Goal: Task Accomplishment & Management: Manage account settings

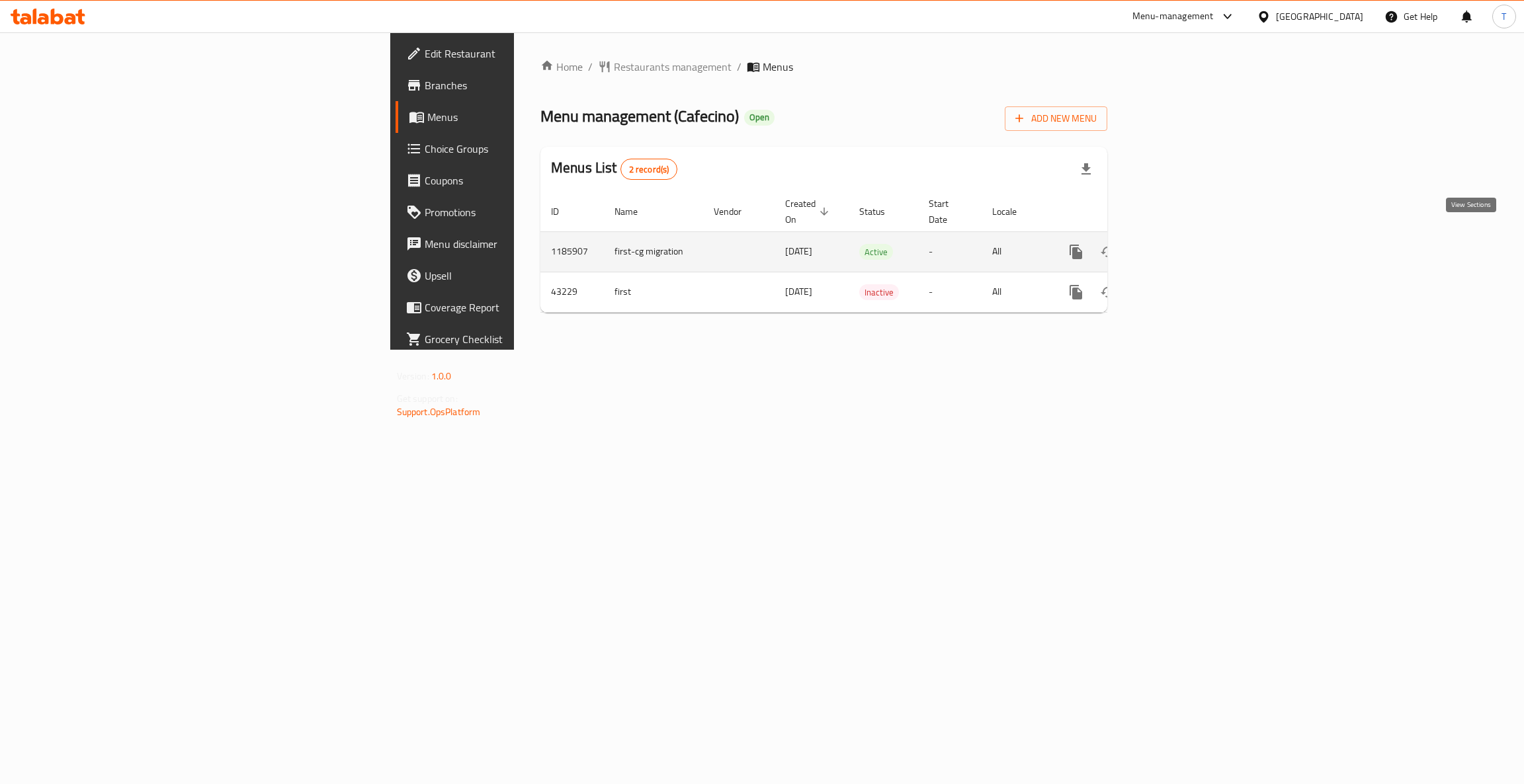
click at [1180, 244] on icon "enhanced table" at bounding box center [1172, 252] width 16 height 16
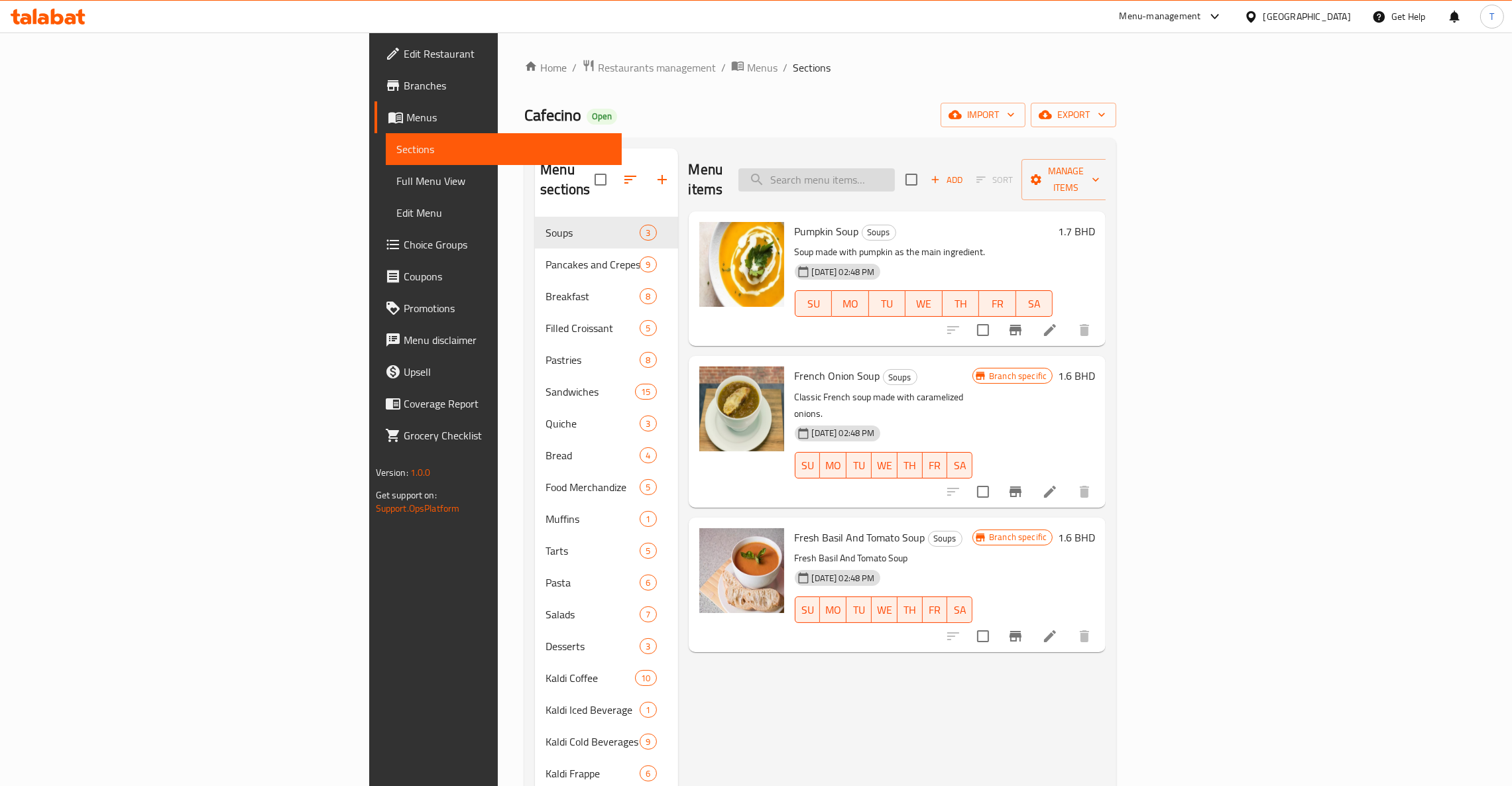
click at [895, 169] on input "search" at bounding box center [816, 180] width 157 height 23
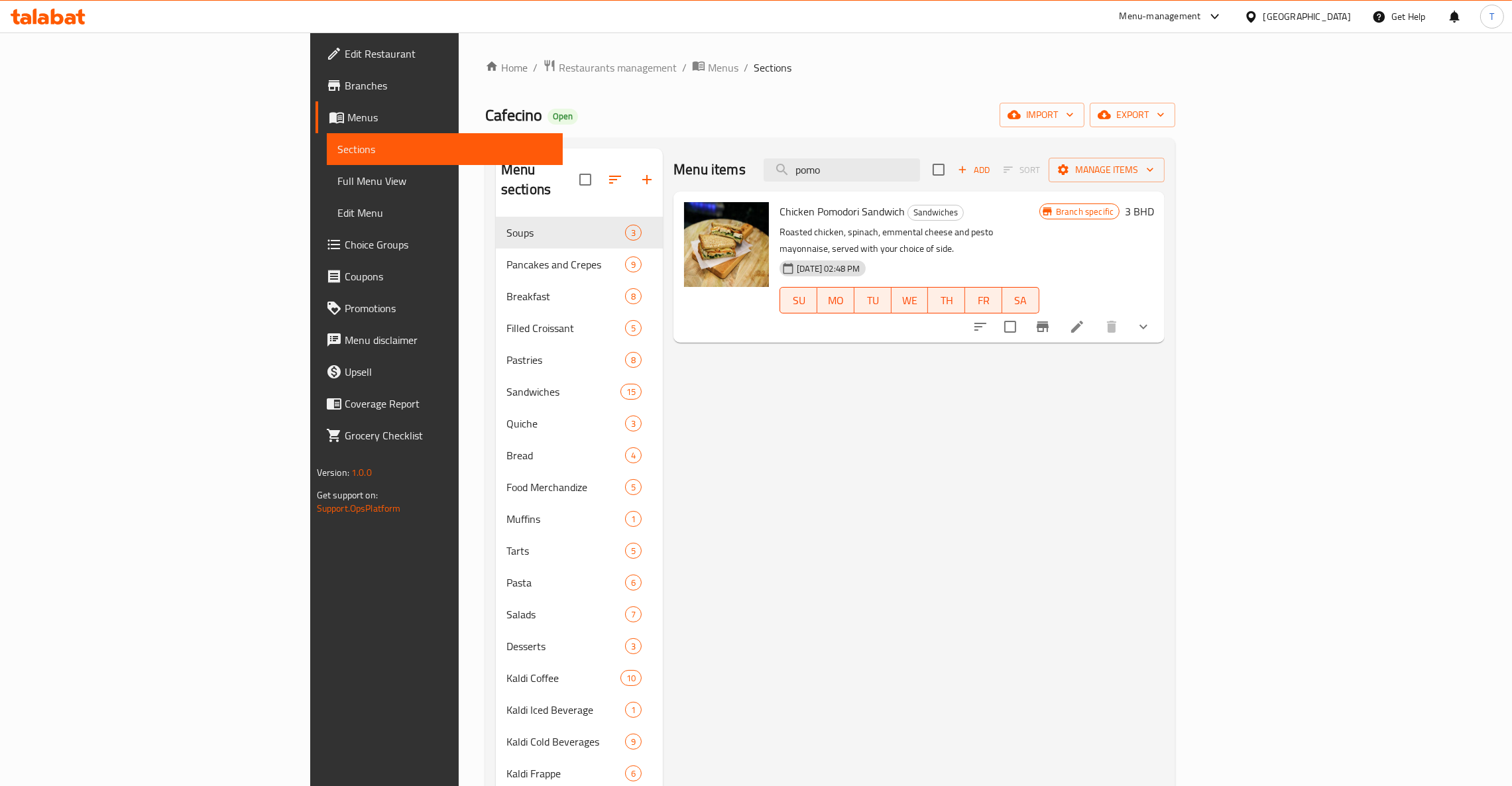
type input "pomo"
click at [1085, 319] on icon at bounding box center [1078, 327] width 16 height 16
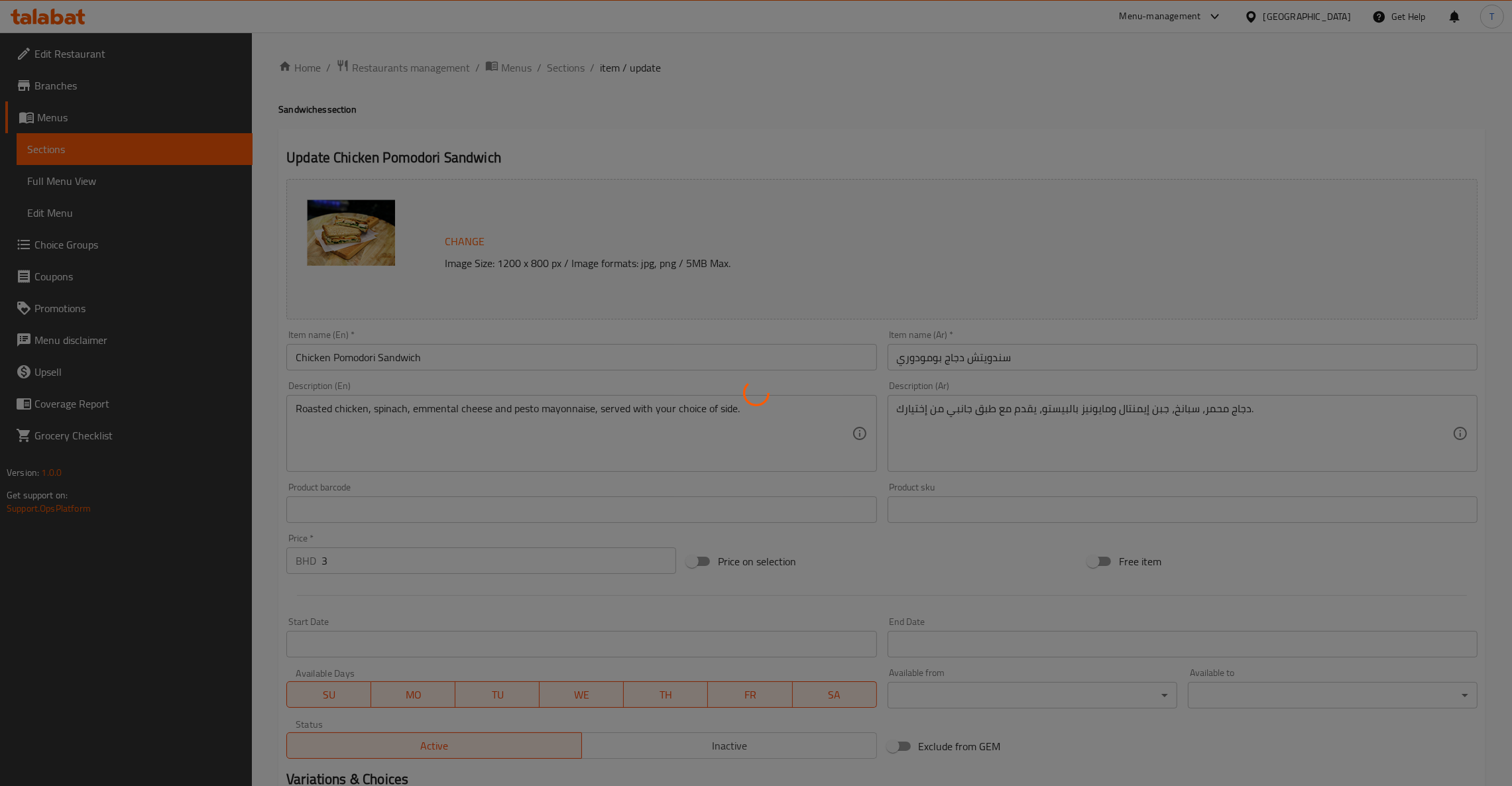
type input "إختيارك من الخبز:"
type input "1"
type input "إختيارك من الطبق الجانبي:"
type input "1"
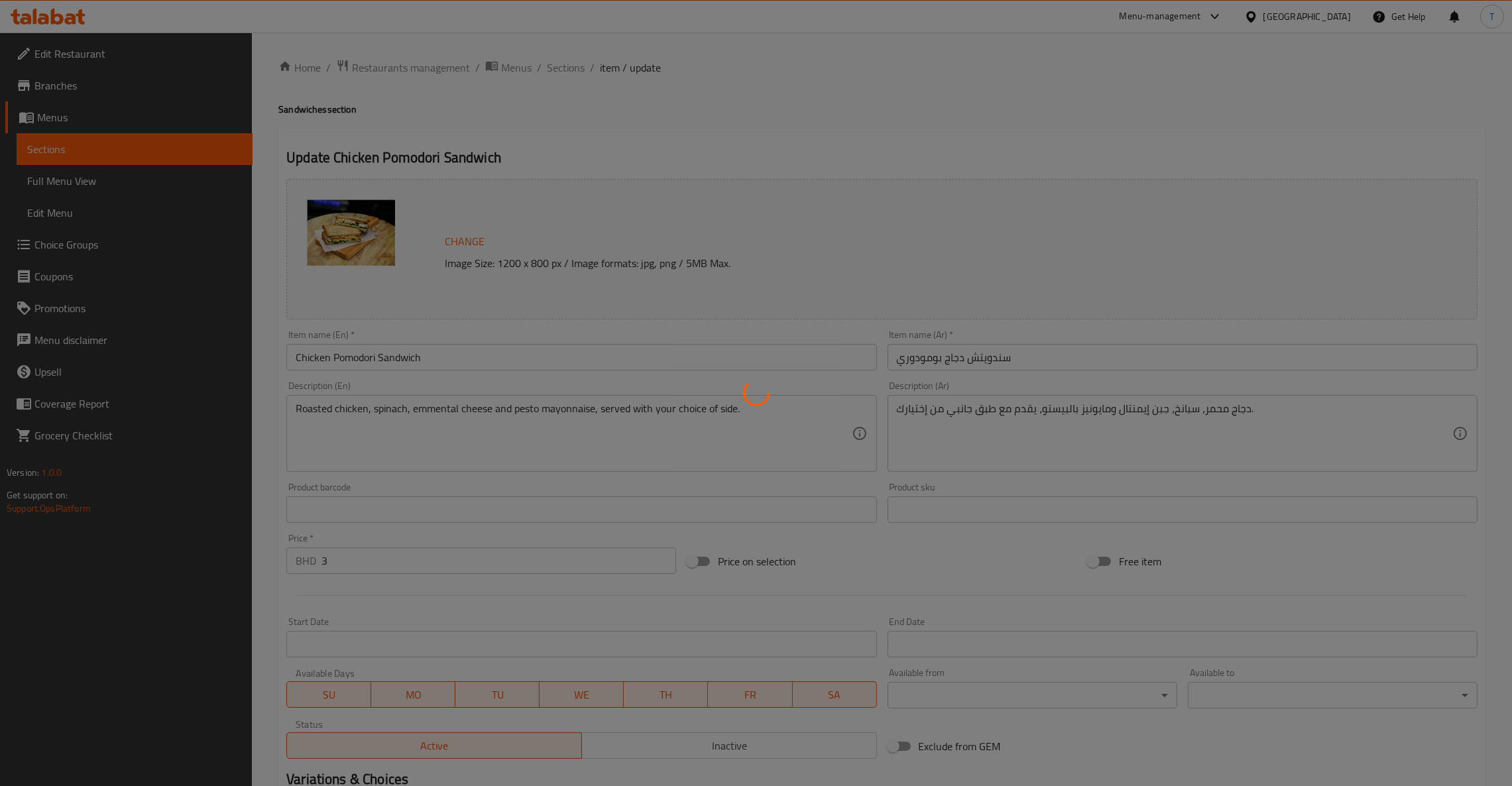
type input "1"
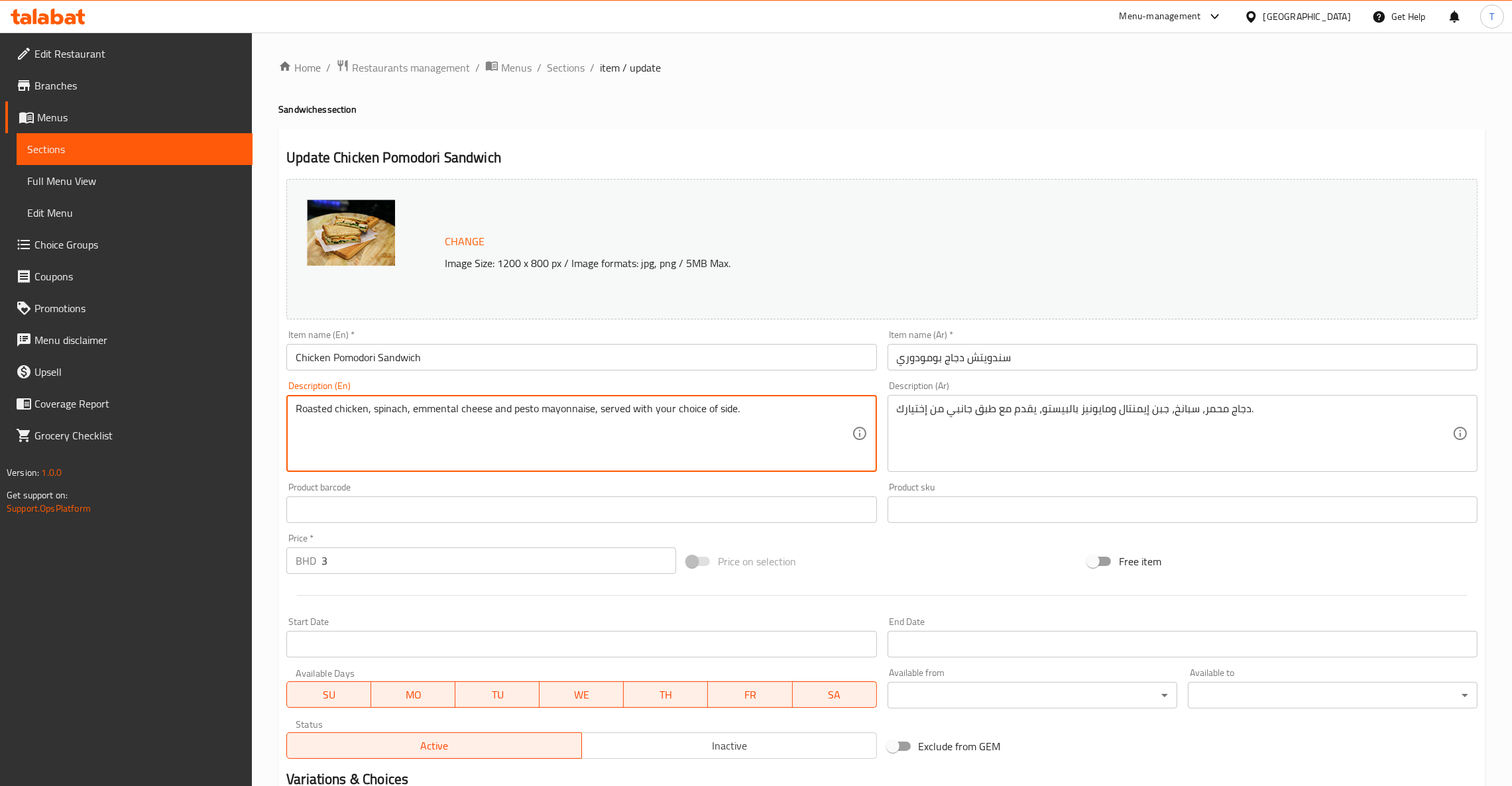
drag, startPoint x: 745, startPoint y: 410, endPoint x: 228, endPoint y: 420, distance: 517.1
paste textarea "Pesto mayo, roast chicken, tomato, emmental cheese, and spinach. Served with yo…"
click at [486, 408] on textarea "Pesto mayo, roast chicken, tomato, emmental cheese, and spinach. Served with yo…" at bounding box center [573, 434] width 555 height 63
type textarea "Pesto mayo, roast chicken, tomato, Emmental cheese, and spinach. Served with yo…"
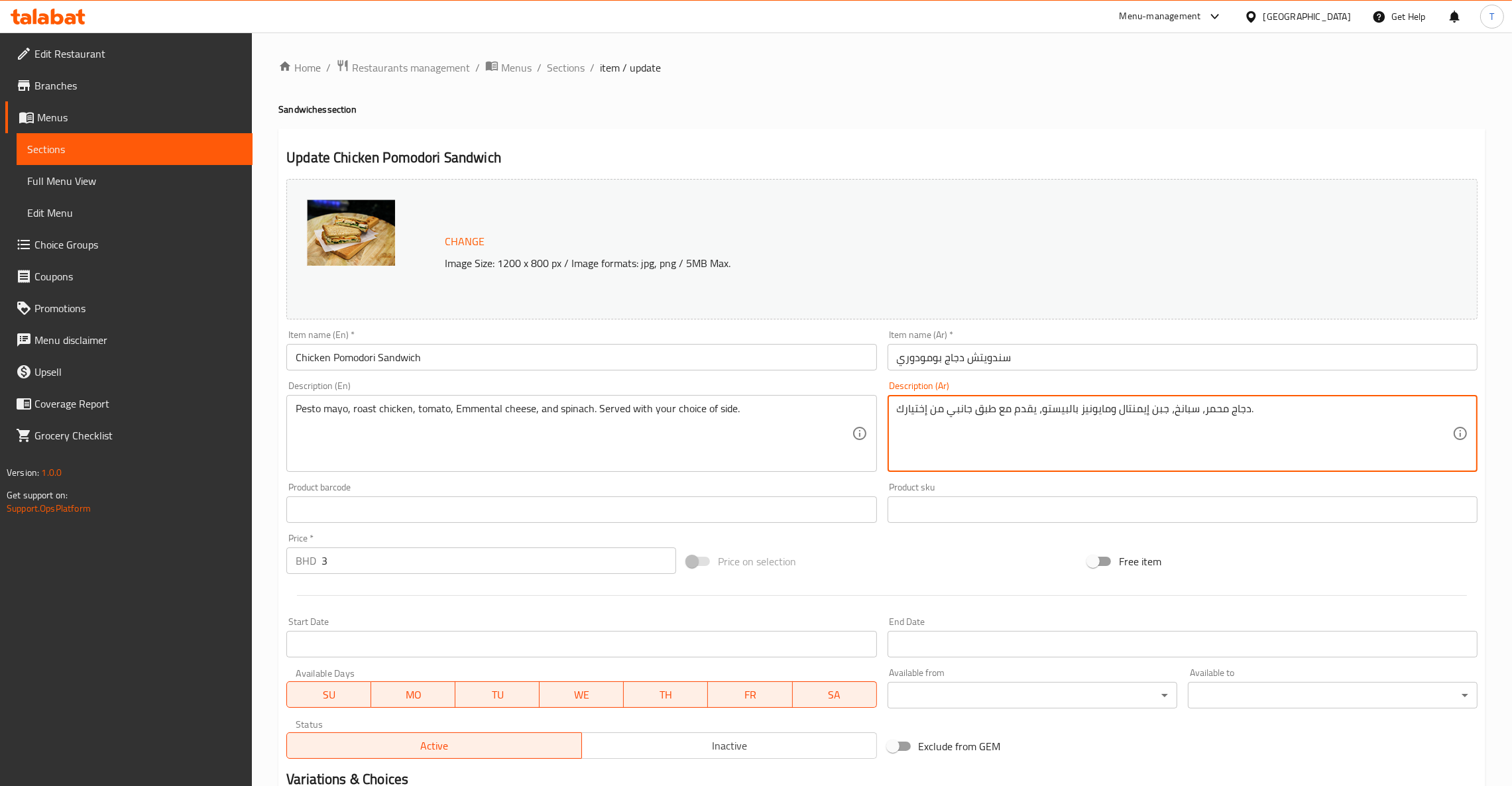
drag, startPoint x: 1311, startPoint y: 408, endPoint x: 776, endPoint y: 398, distance: 535.1
paste textarea "Arabic: [PERSON_NAME]، دجاج مشوي، طماطم، جبنة إيمنتال، وسبانخ. يُقدم مع طبق جان…"
click at [928, 407] on textarea "Arabic: [PERSON_NAME]، دجاج مشوي، طماطم، جبنة إيمنتال، وسبانخ. يُقدم مع طبق جان…" at bounding box center [1174, 434] width 555 height 63
click at [1031, 432] on textarea "مايونيز بيستو، دجاج مشوي، طماطم، جبنة إيمنتال، وسبانخ. يُقدم مع طبق جانبي من اخ…" at bounding box center [1174, 434] width 555 height 63
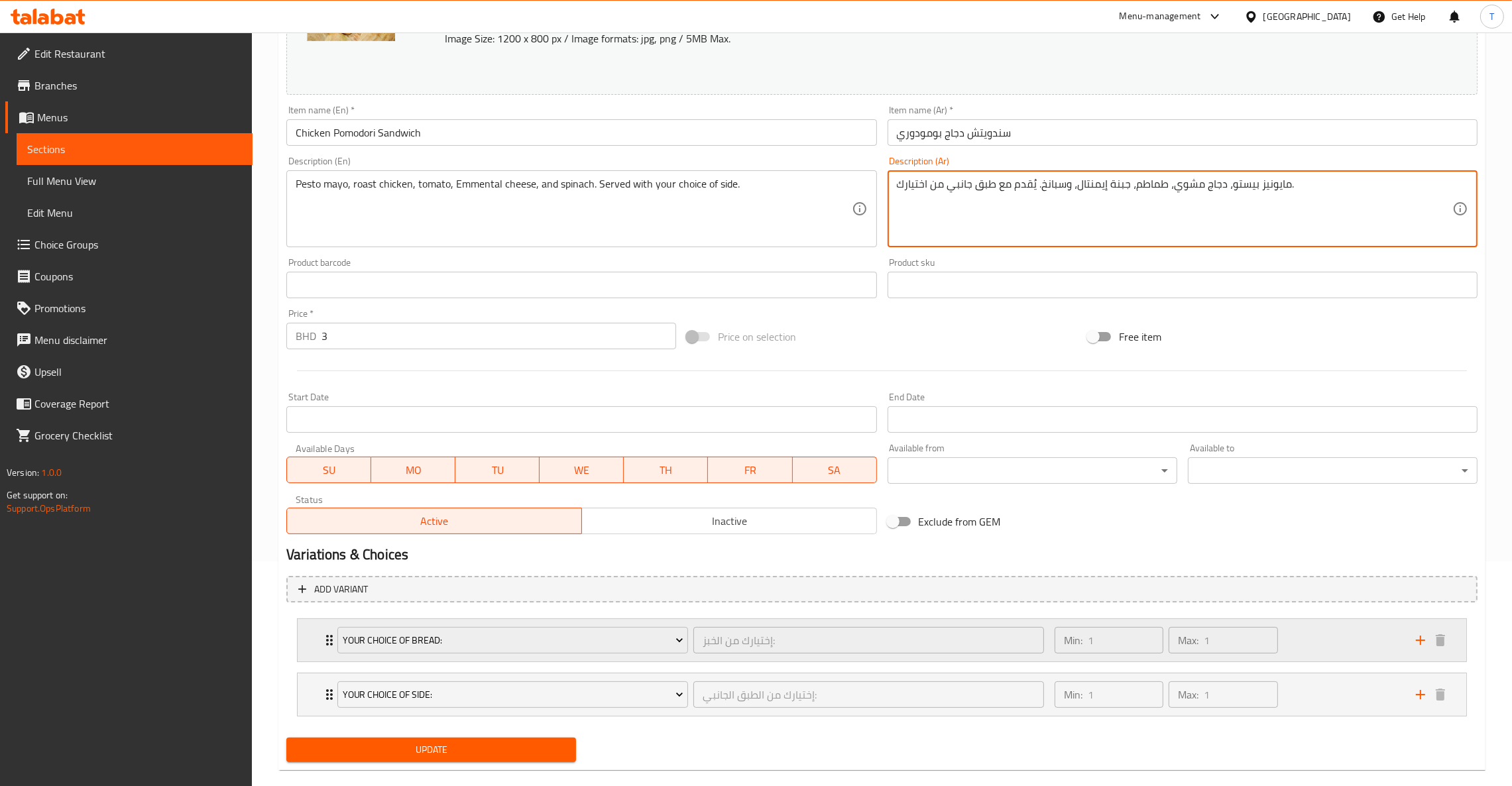
scroll to position [245, 0]
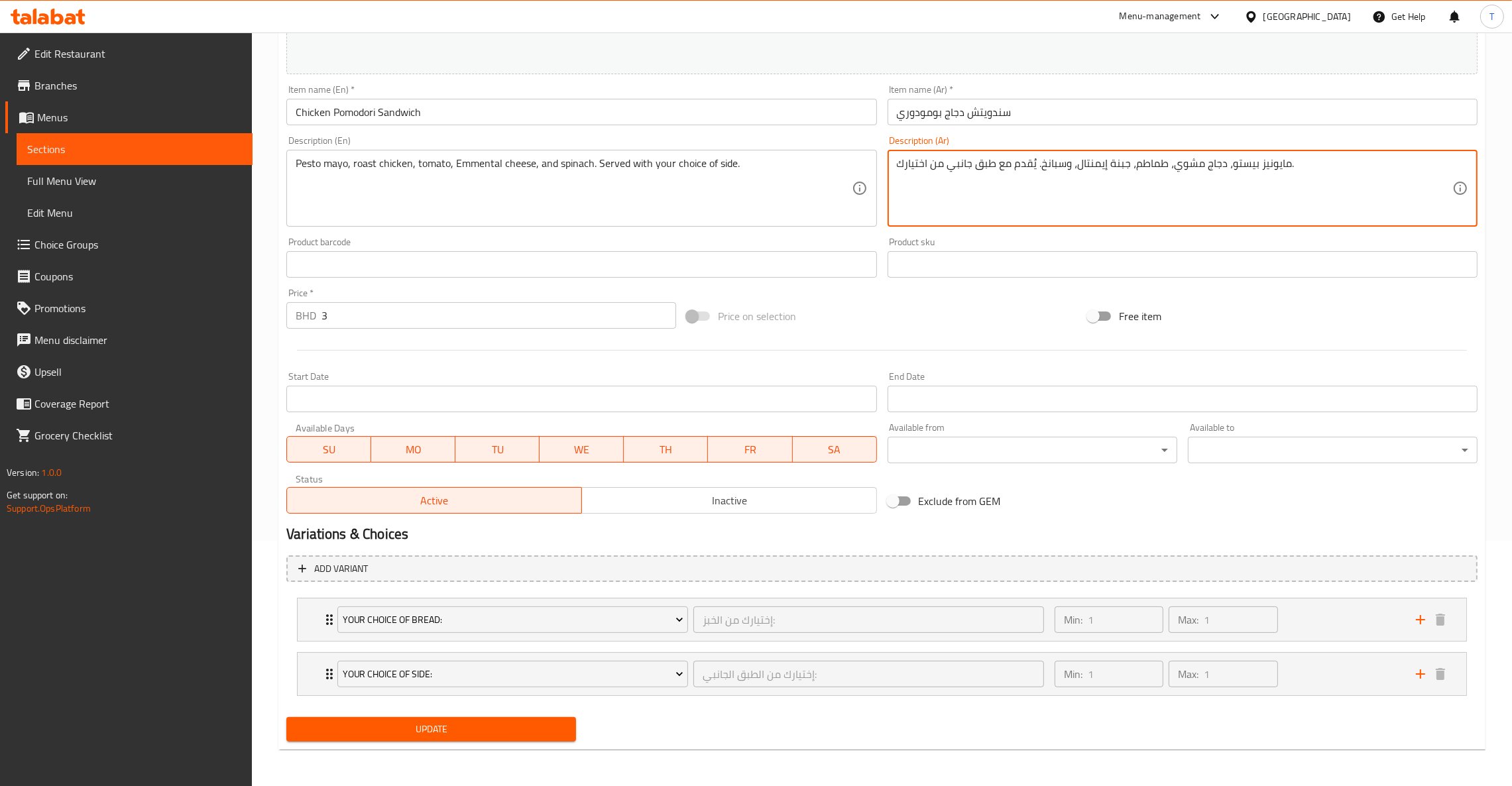
type textarea "مايونيز بيستو، دجاج مشوي، طماطم، جبنة إيمنتال، وسبانخ. يُقدم مع طبق جانبي من اخ…"
click at [527, 718] on button "Update" at bounding box center [431, 729] width 289 height 24
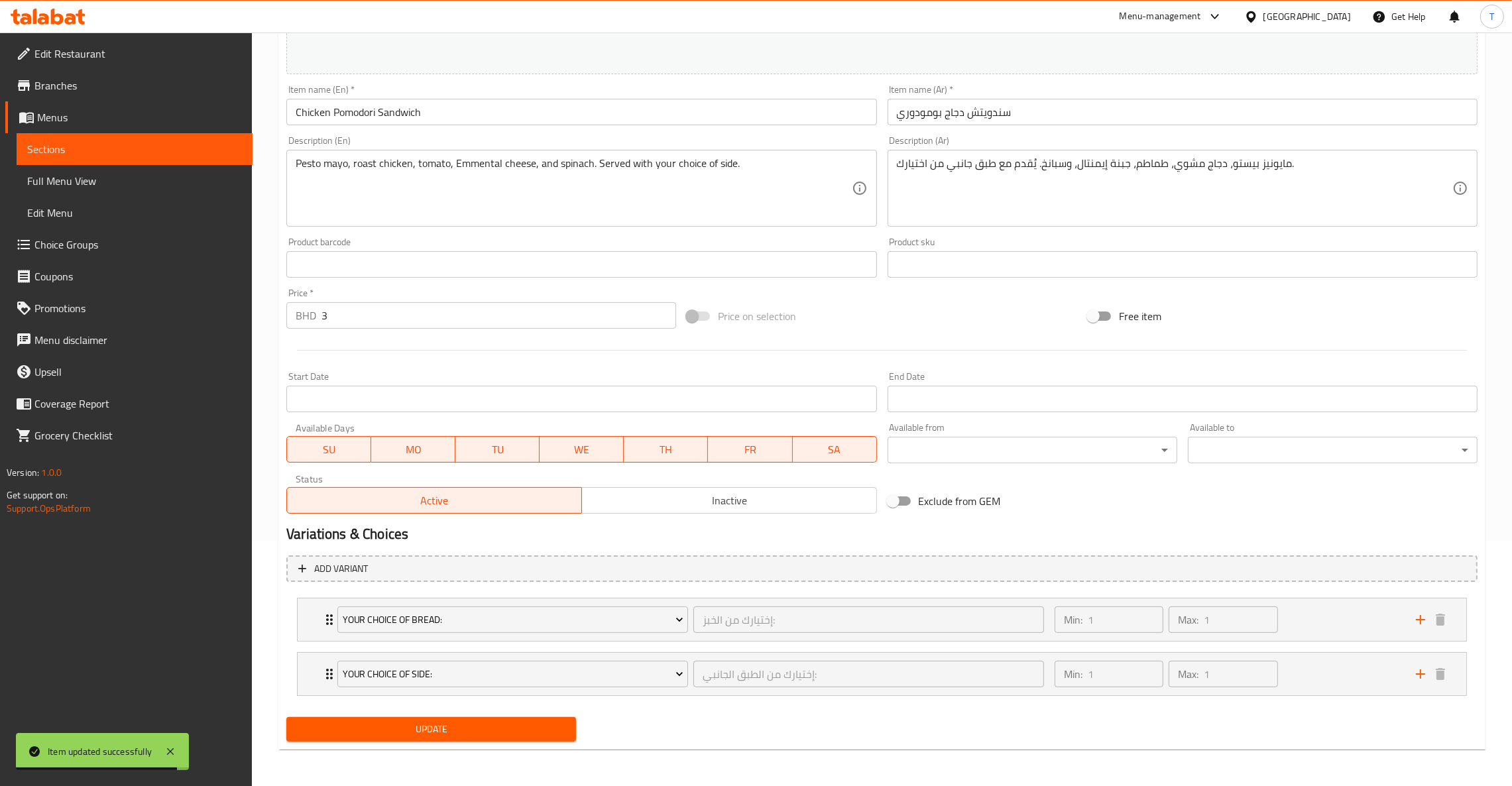
scroll to position [0, 0]
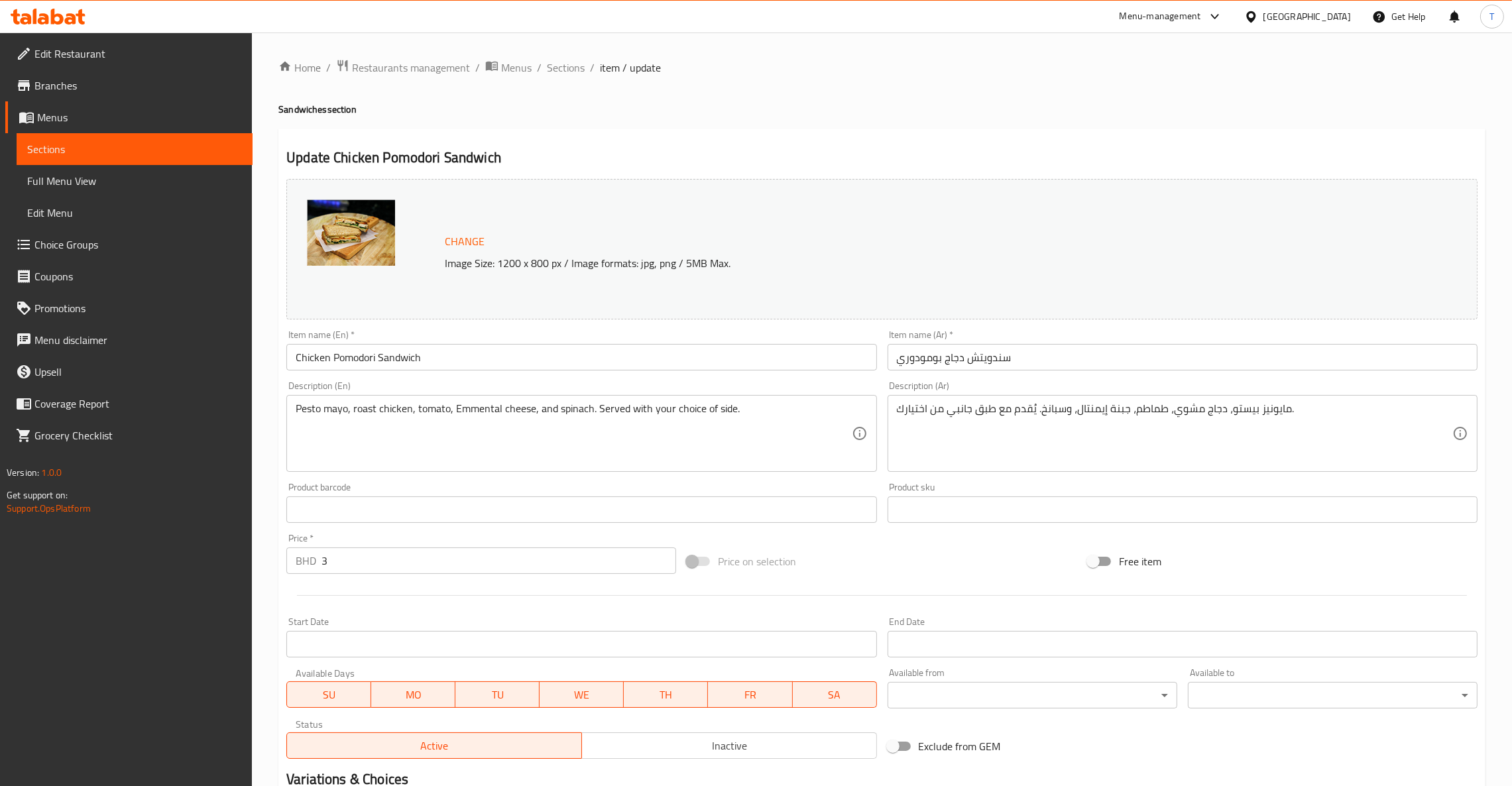
click at [414, 55] on div "Home / Restaurants management / Menus / Sections / item / update Sandwiches sec…" at bounding box center [882, 532] width 1260 height 1000
click at [415, 63] on span "Restaurants management" at bounding box center [411, 68] width 118 height 16
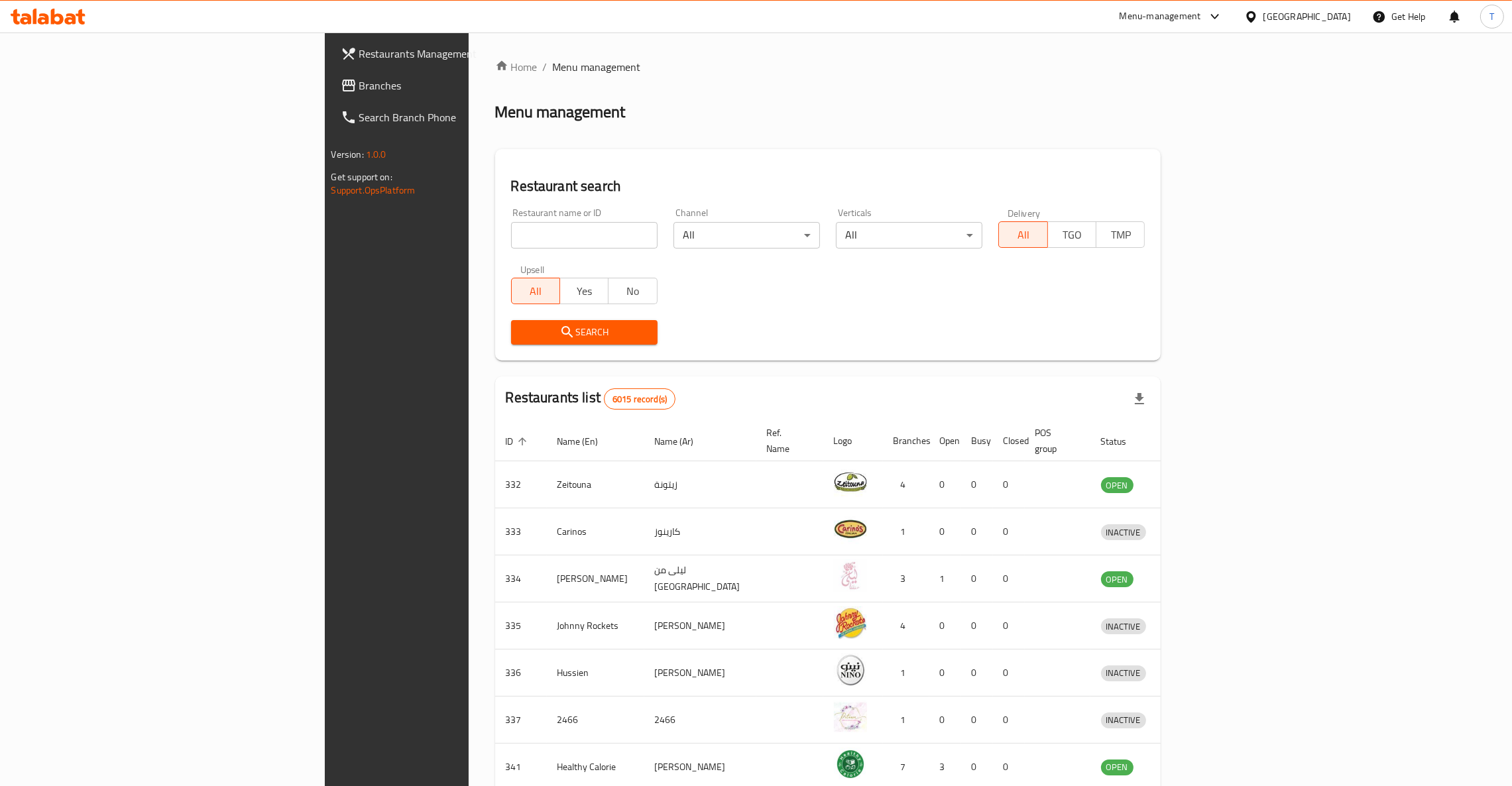
click at [511, 242] on input "search" at bounding box center [584, 234] width 147 height 26
type input "subway"
click button "Search" at bounding box center [584, 332] width 147 height 24
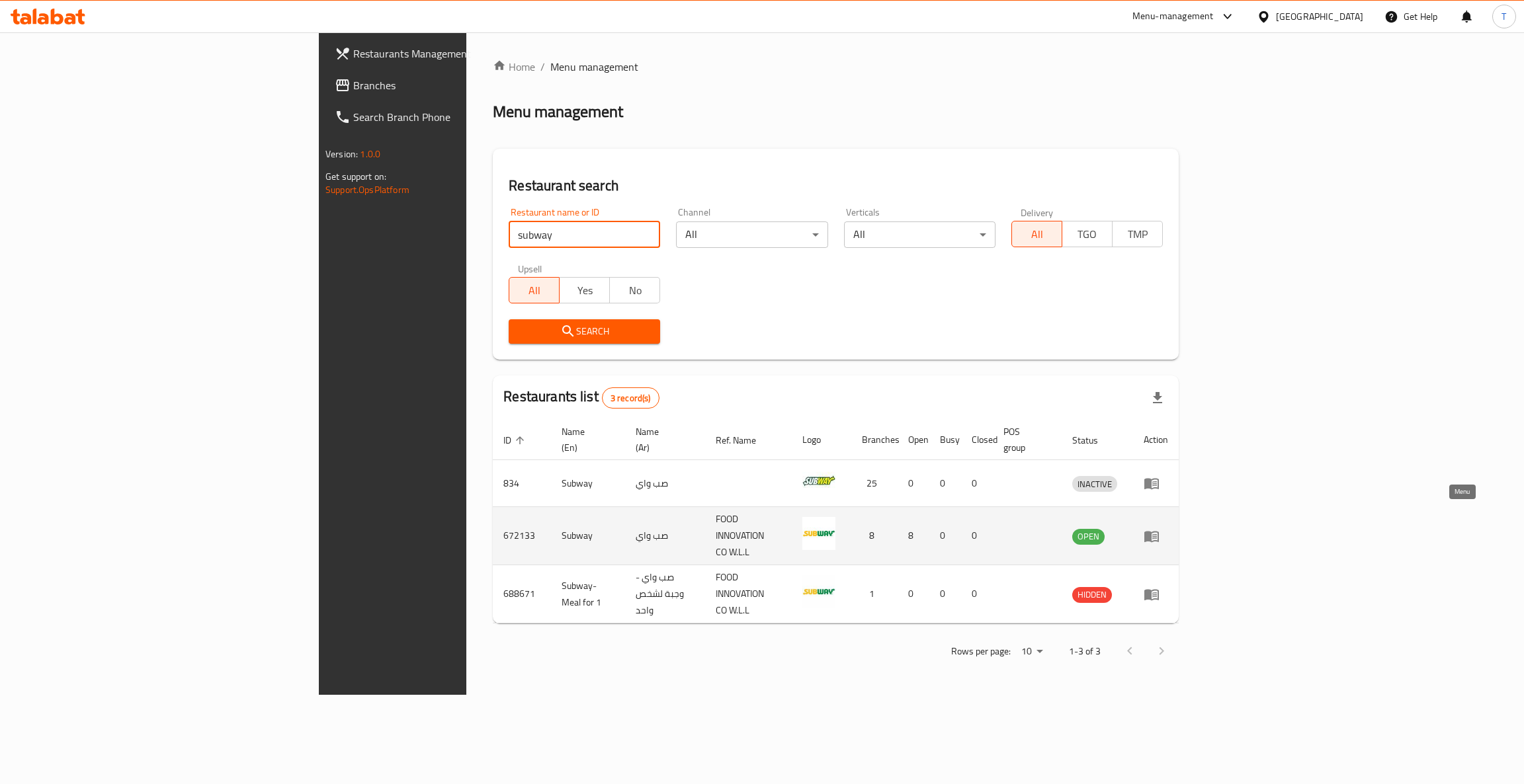
click at [1159, 531] on icon "enhanced table" at bounding box center [1152, 537] width 14 height 12
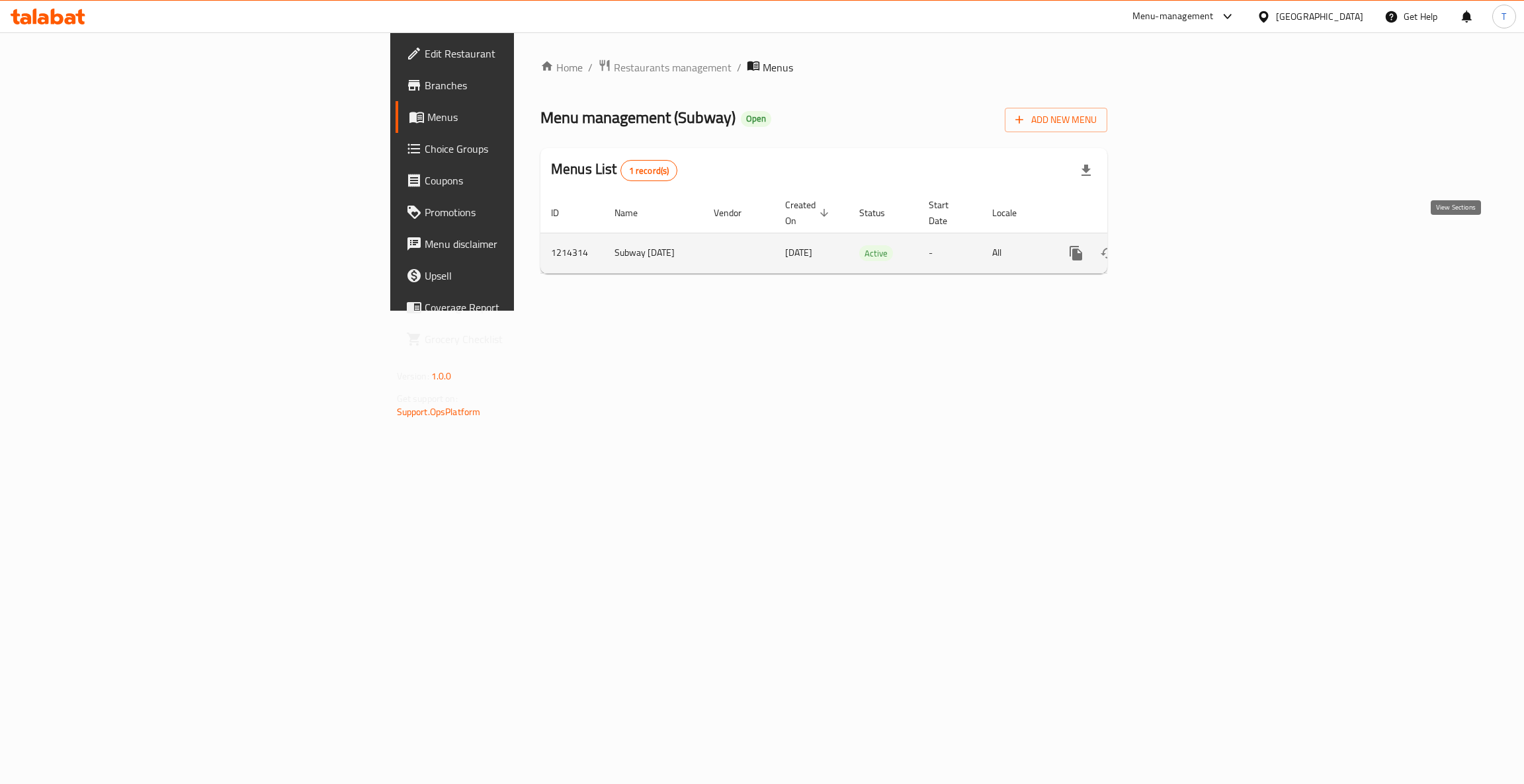
click at [1180, 245] on icon "enhanced table" at bounding box center [1172, 254] width 16 height 16
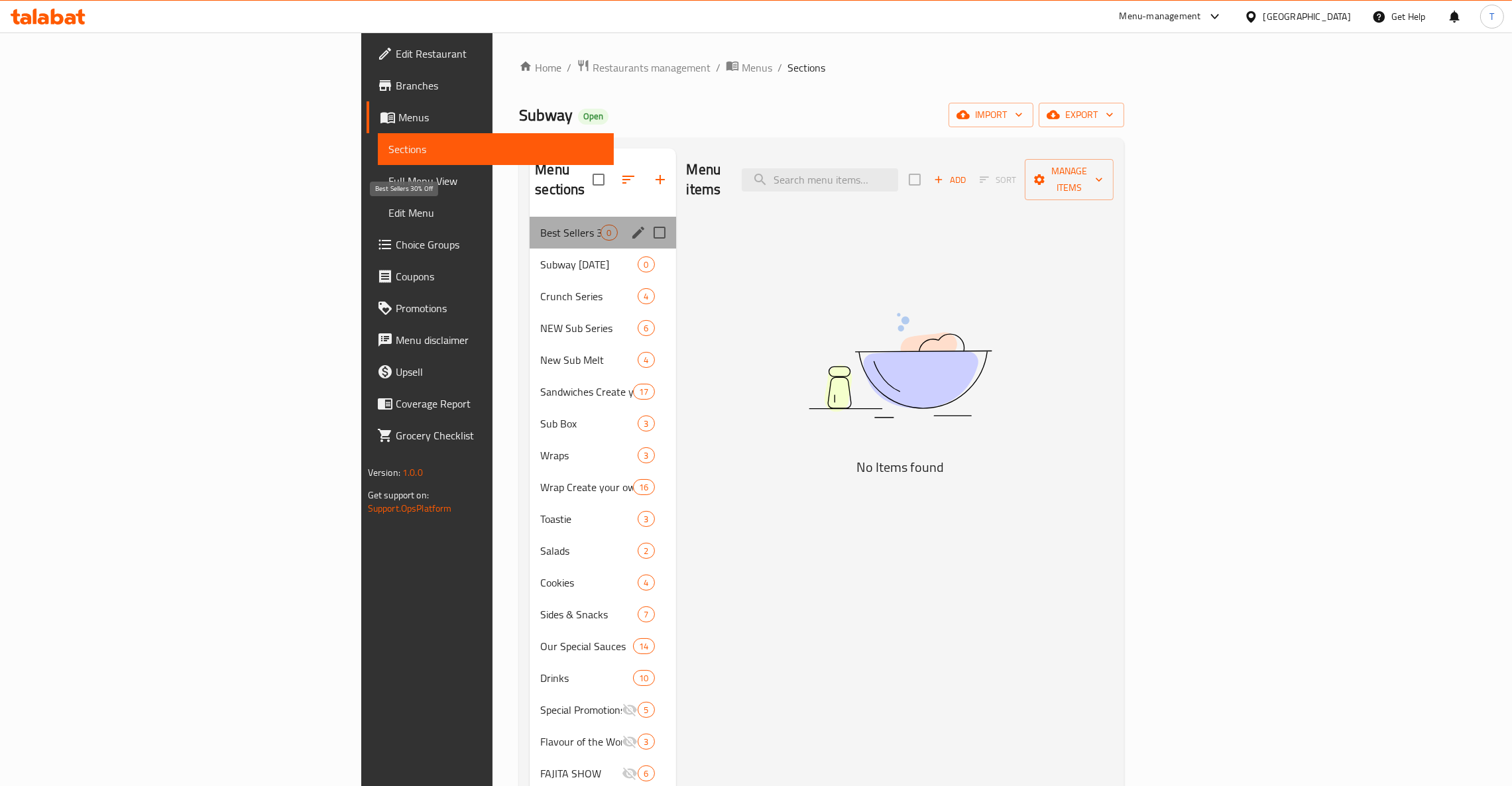
click at [541, 224] on span "Best Sellers 30% Off" at bounding box center [570, 233] width 60 height 16
click at [541, 257] on span "Subway [DATE]" at bounding box center [570, 265] width 60 height 16
click at [530, 280] on div "Crunch Series 4" at bounding box center [603, 296] width 146 height 32
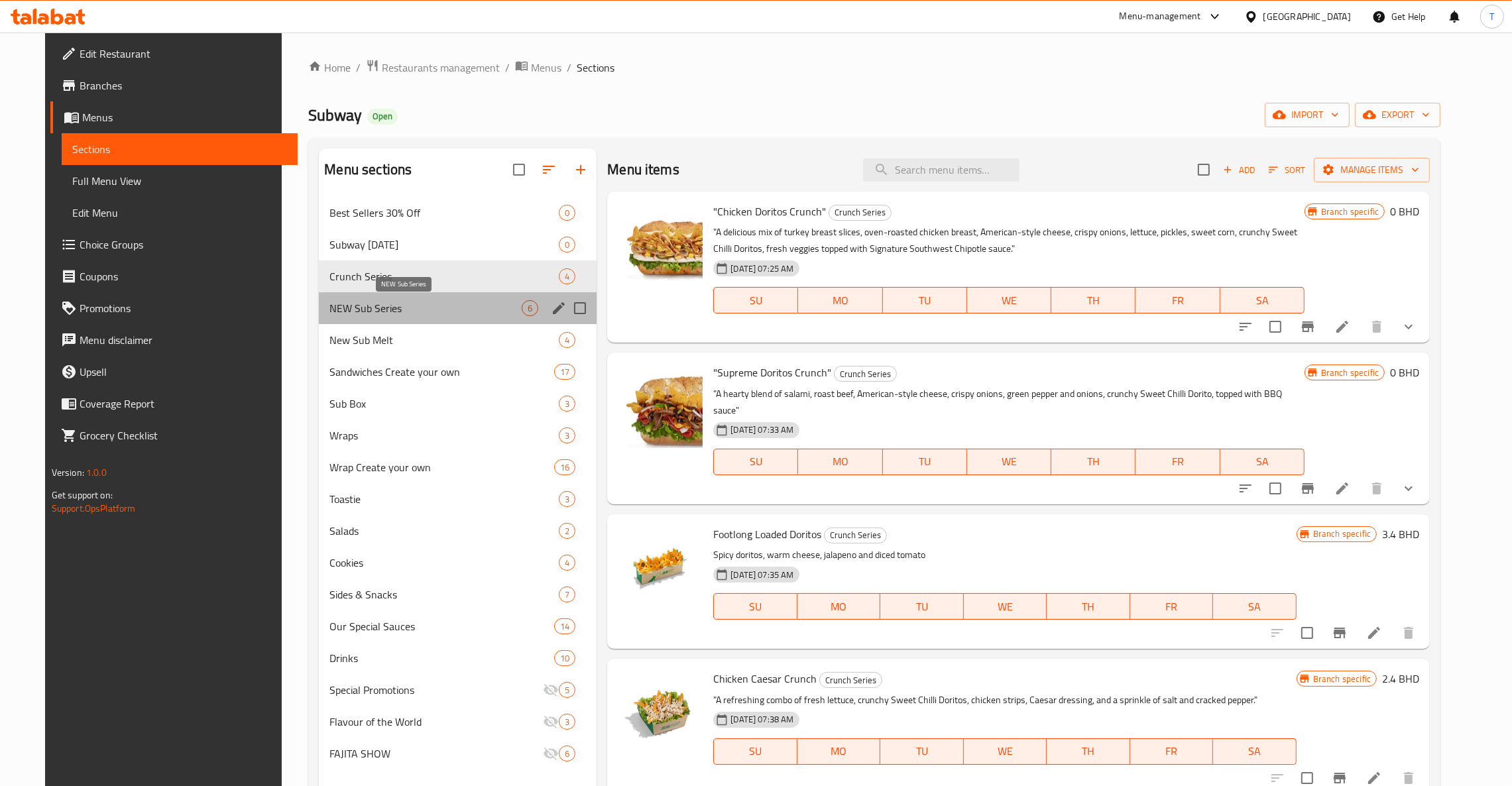
click at [347, 308] on span "NEW Sub Series" at bounding box center [425, 308] width 192 height 16
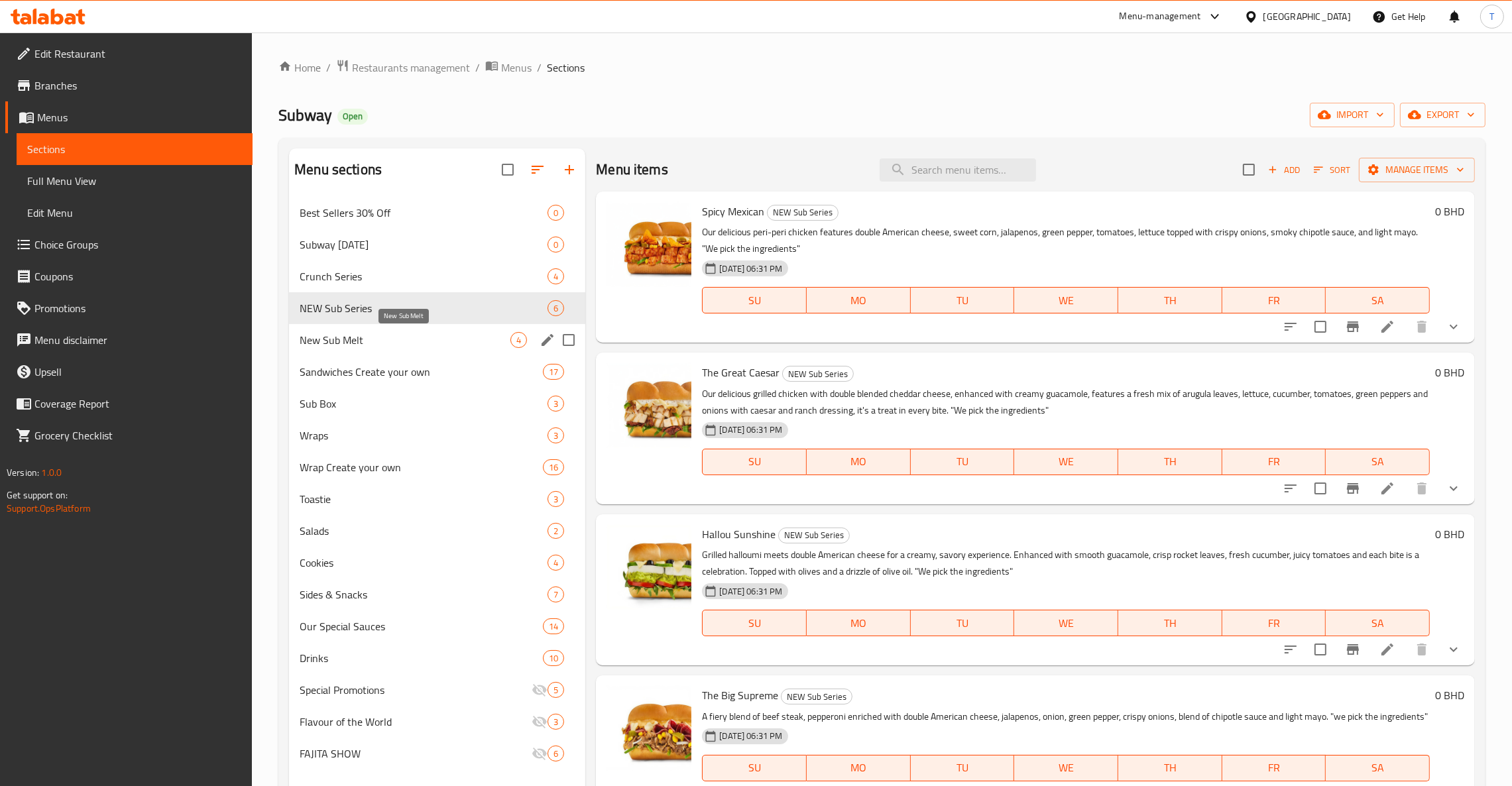
click at [351, 336] on span "New Sub Melt" at bounding box center [405, 341] width 211 height 16
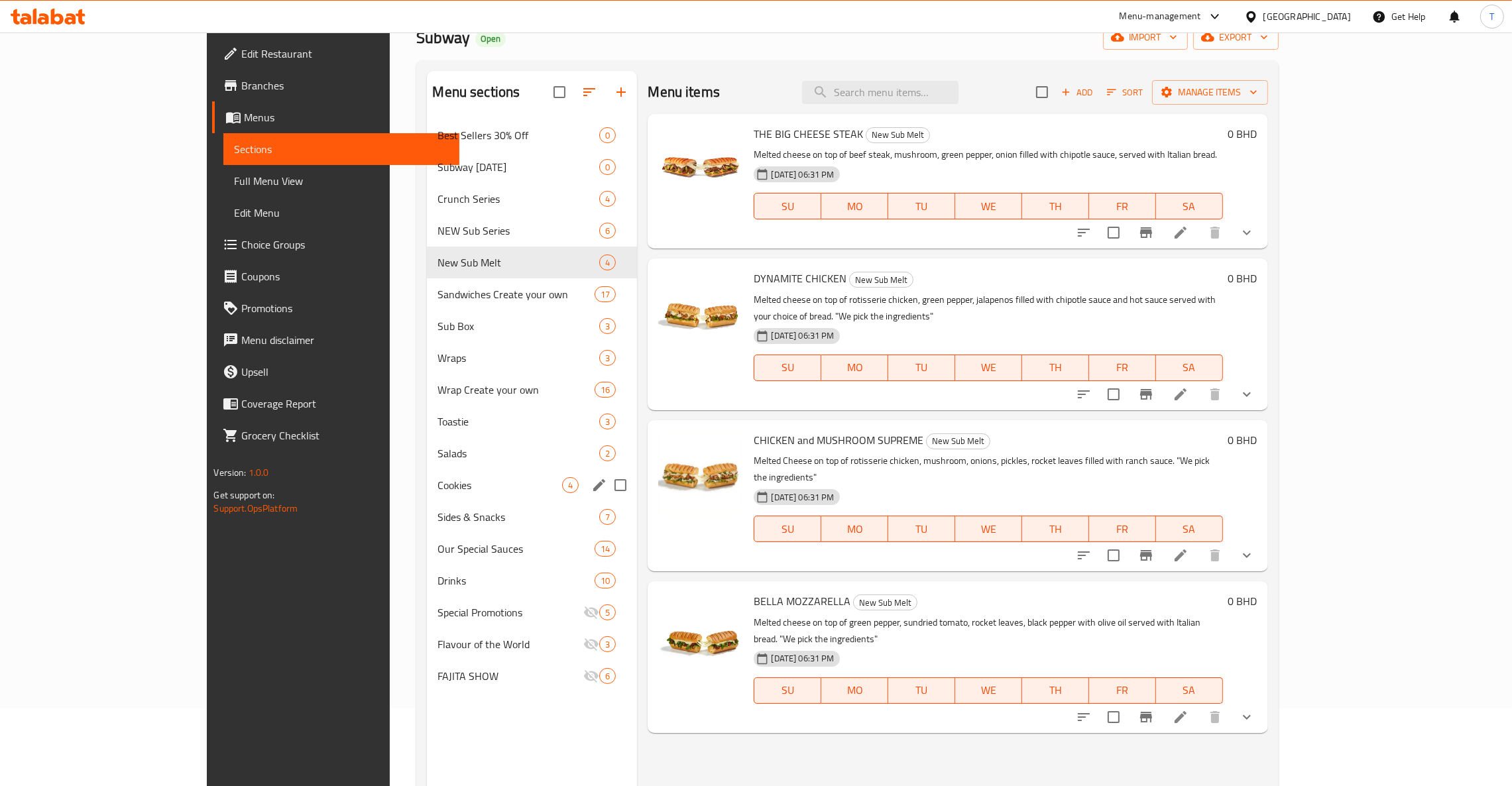
scroll to position [99, 0]
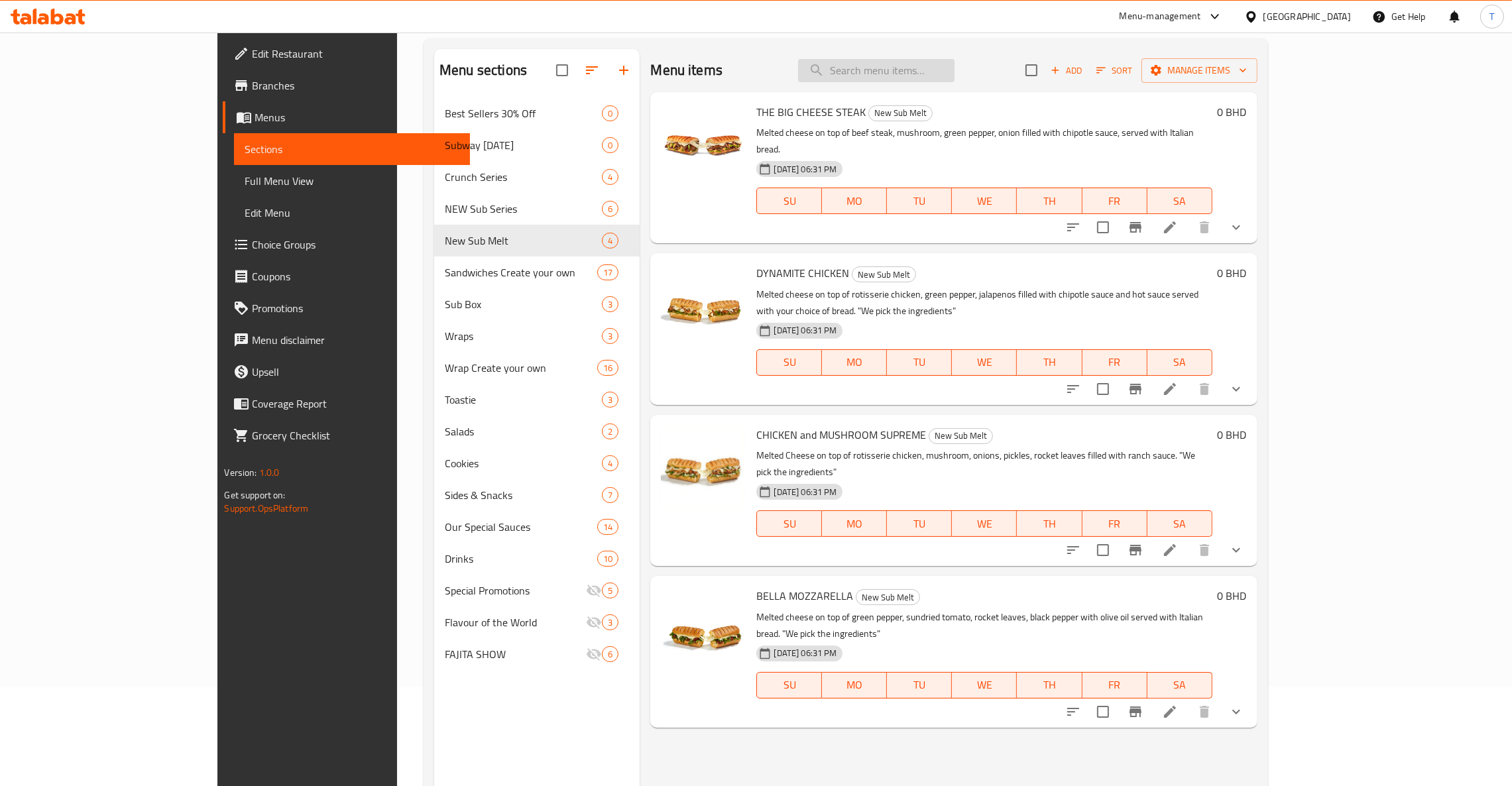
click at [954, 79] on input "search" at bounding box center [877, 70] width 157 height 23
type input "a"
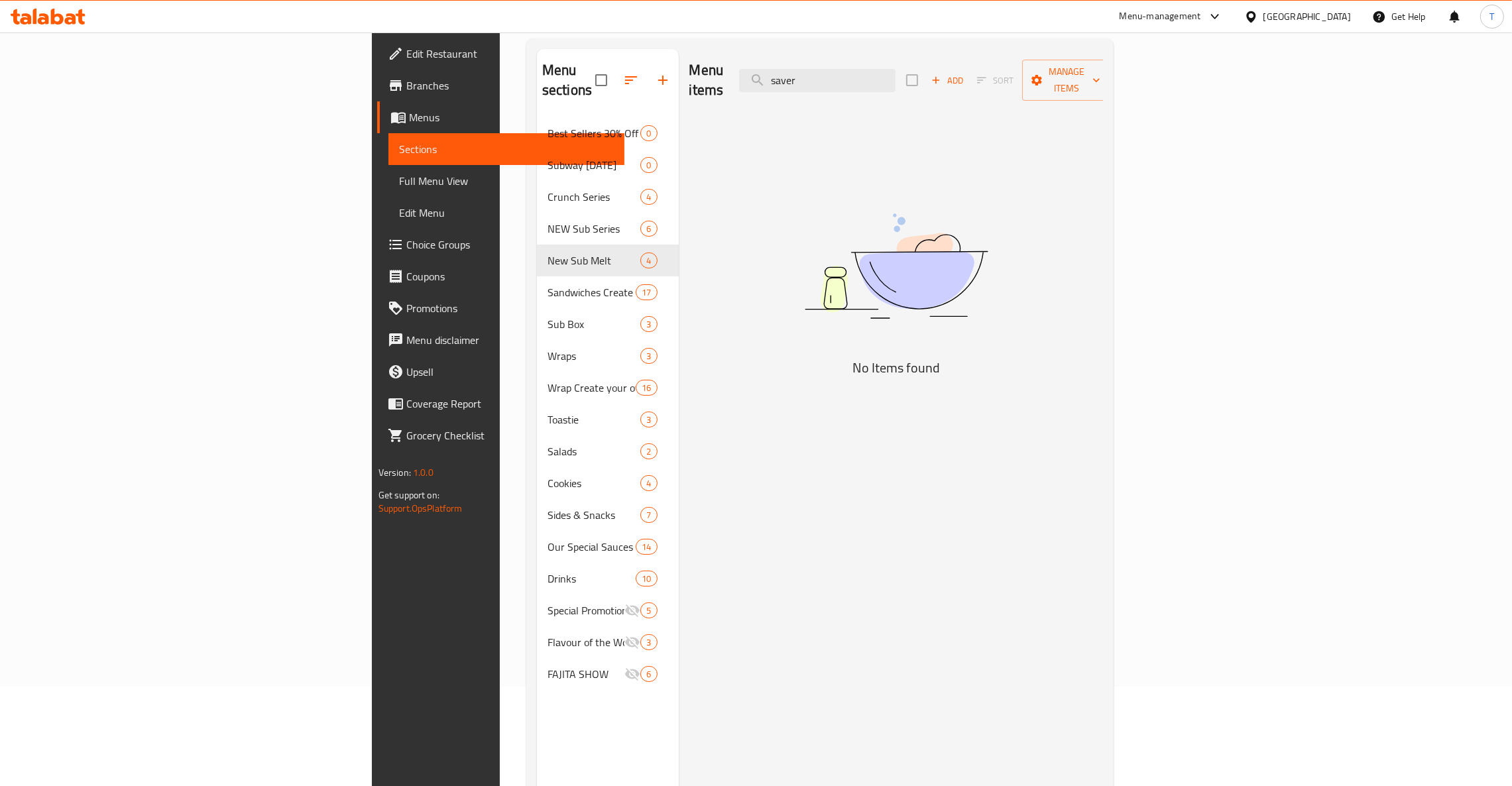
type input "saver"
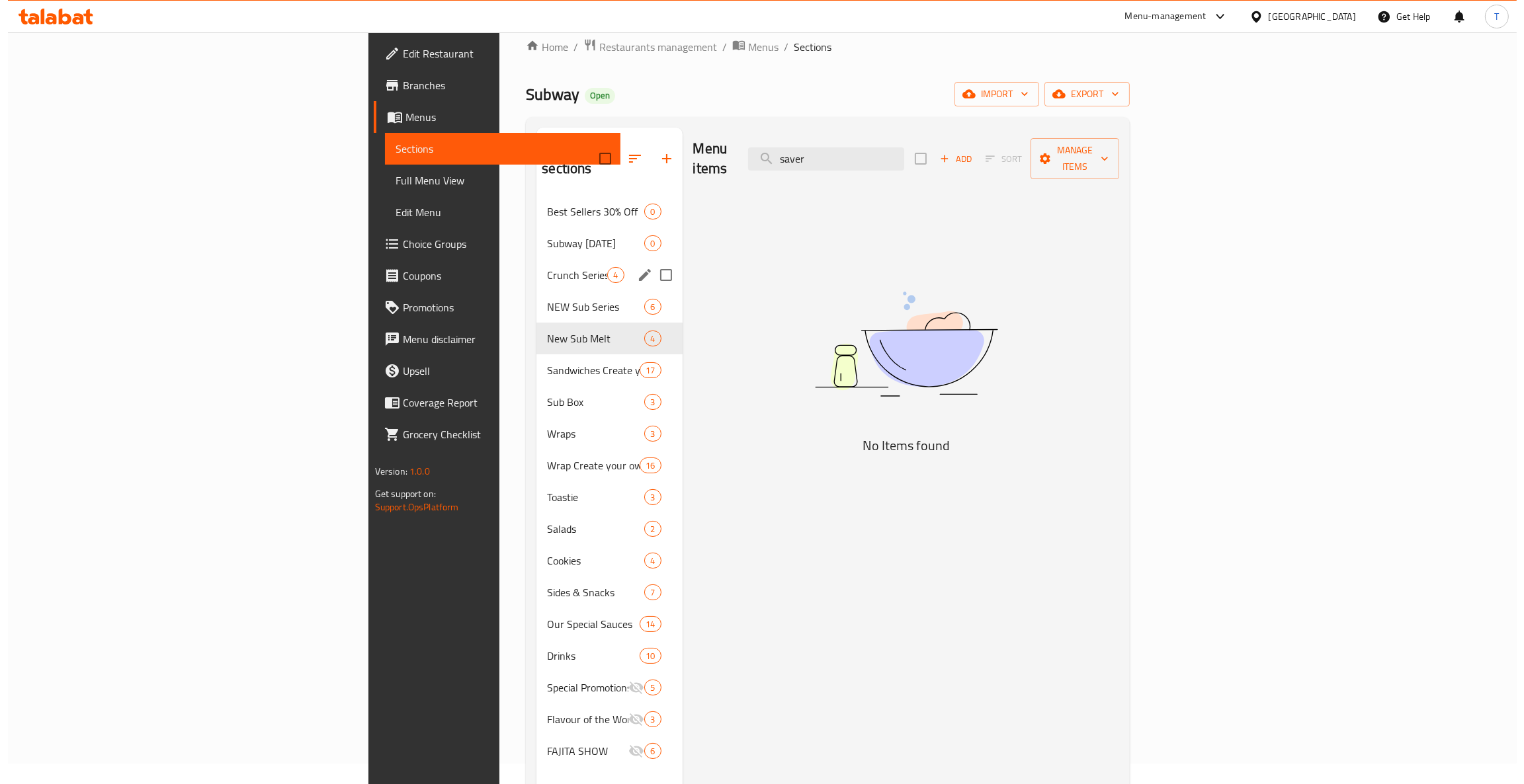
scroll to position [0, 0]
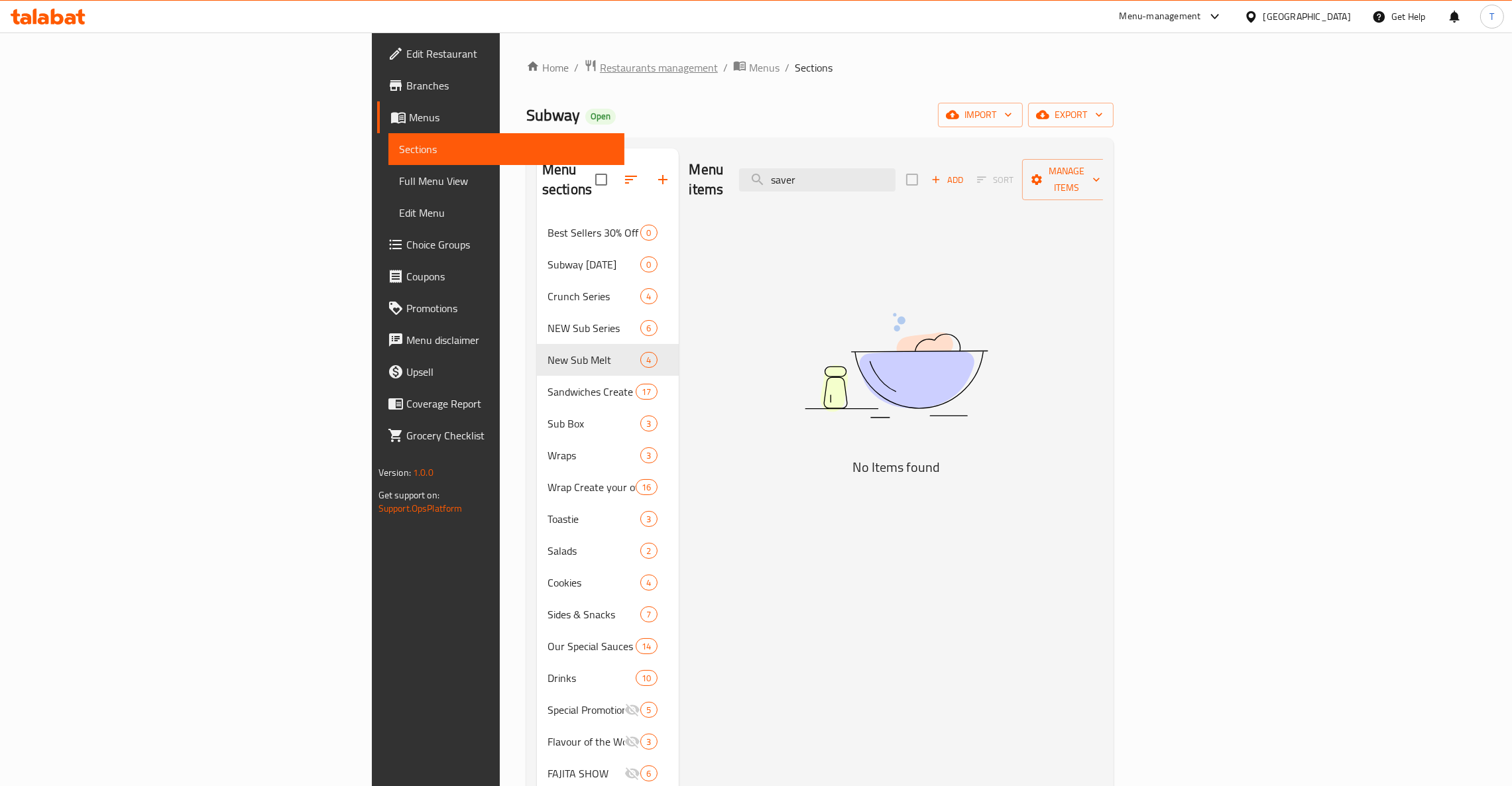
click at [600, 69] on span "Restaurants management" at bounding box center [659, 68] width 118 height 16
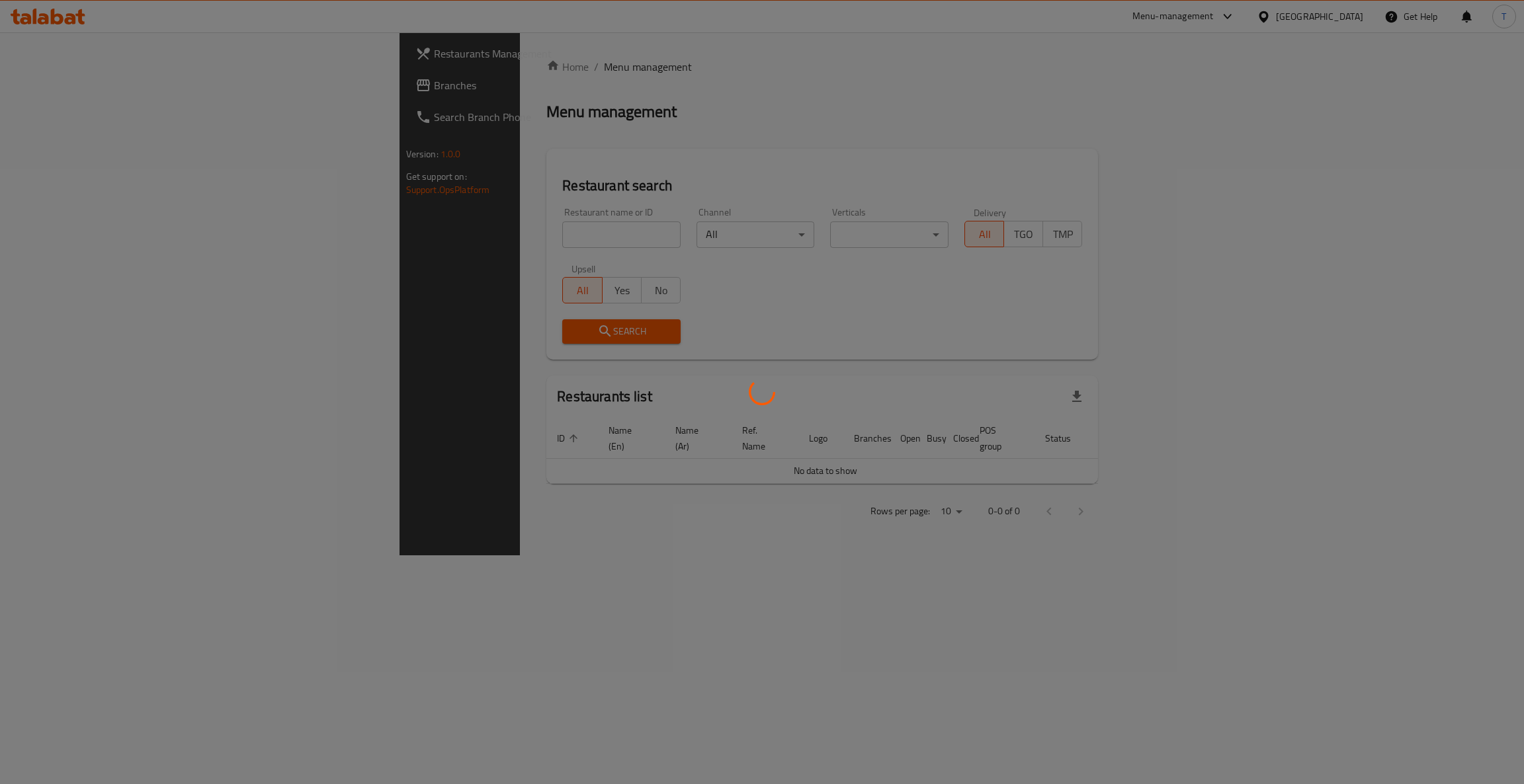
click at [406, 234] on div at bounding box center [762, 392] width 1524 height 784
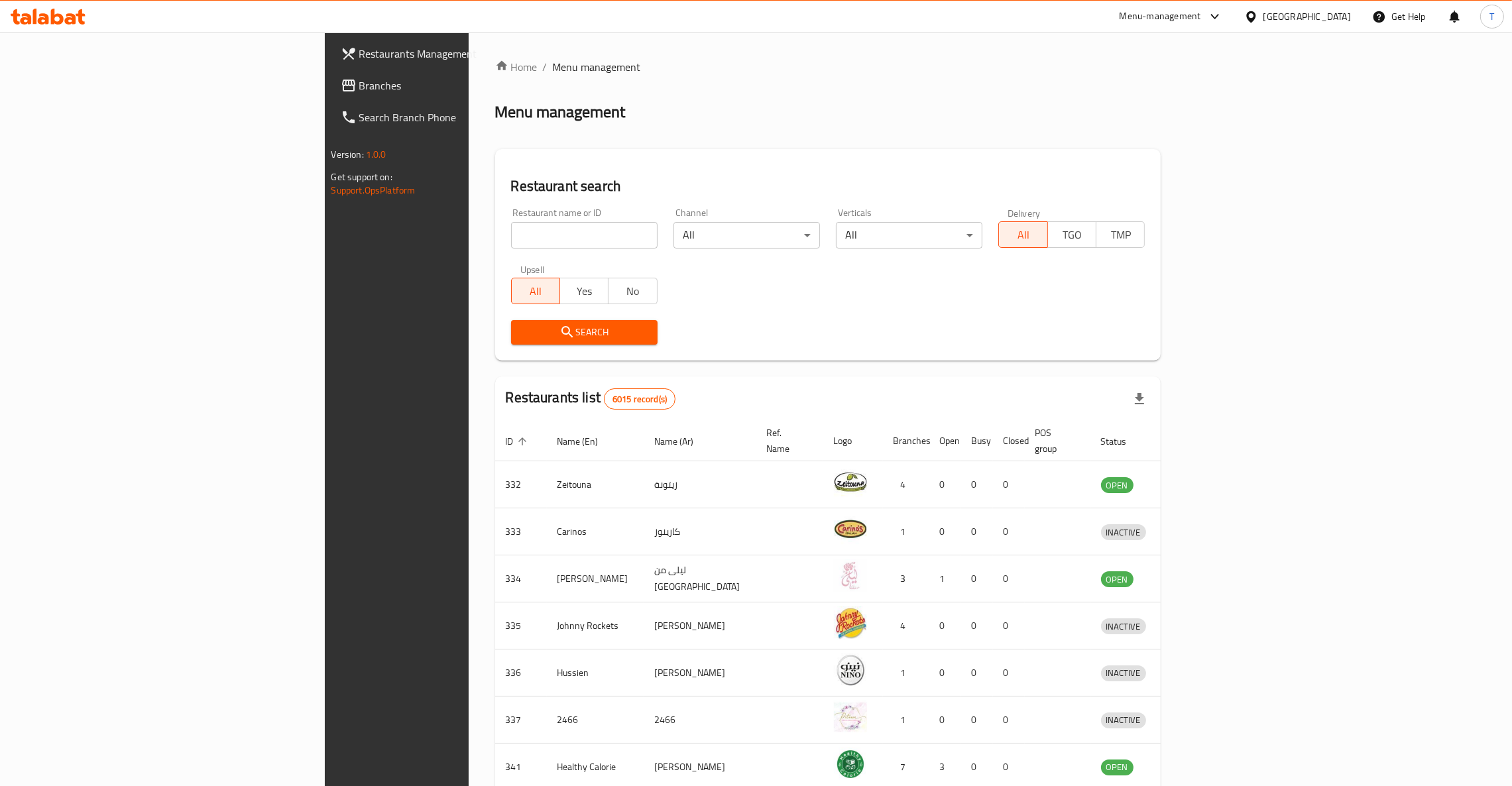
click at [511, 244] on input "search" at bounding box center [584, 234] width 147 height 26
click button "Search" at bounding box center [584, 332] width 147 height 24
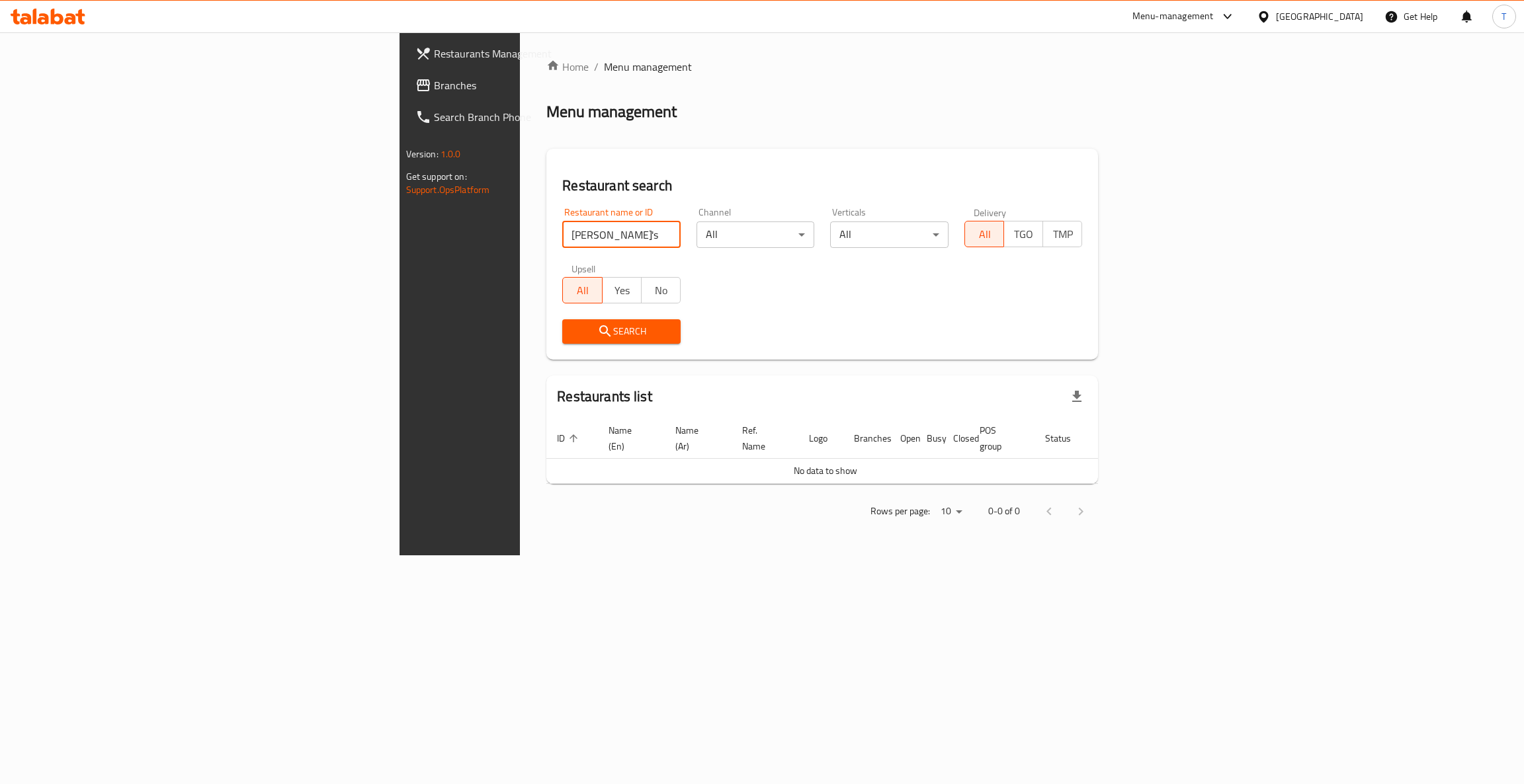
type input "[PERSON_NAME]'s"
click button "Search" at bounding box center [621, 331] width 119 height 24
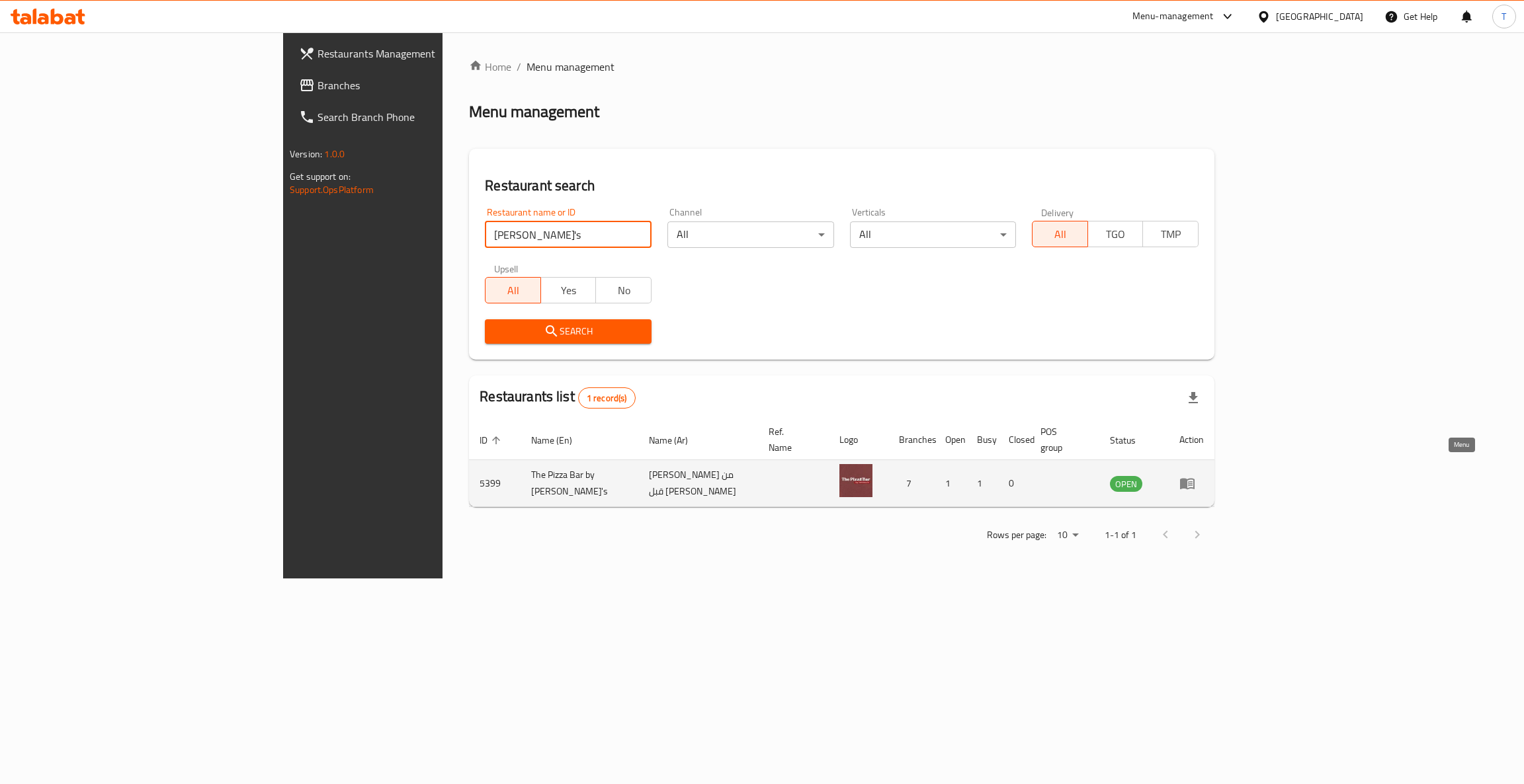
click at [1192, 482] on icon "enhanced table" at bounding box center [1190, 485] width 4 height 5
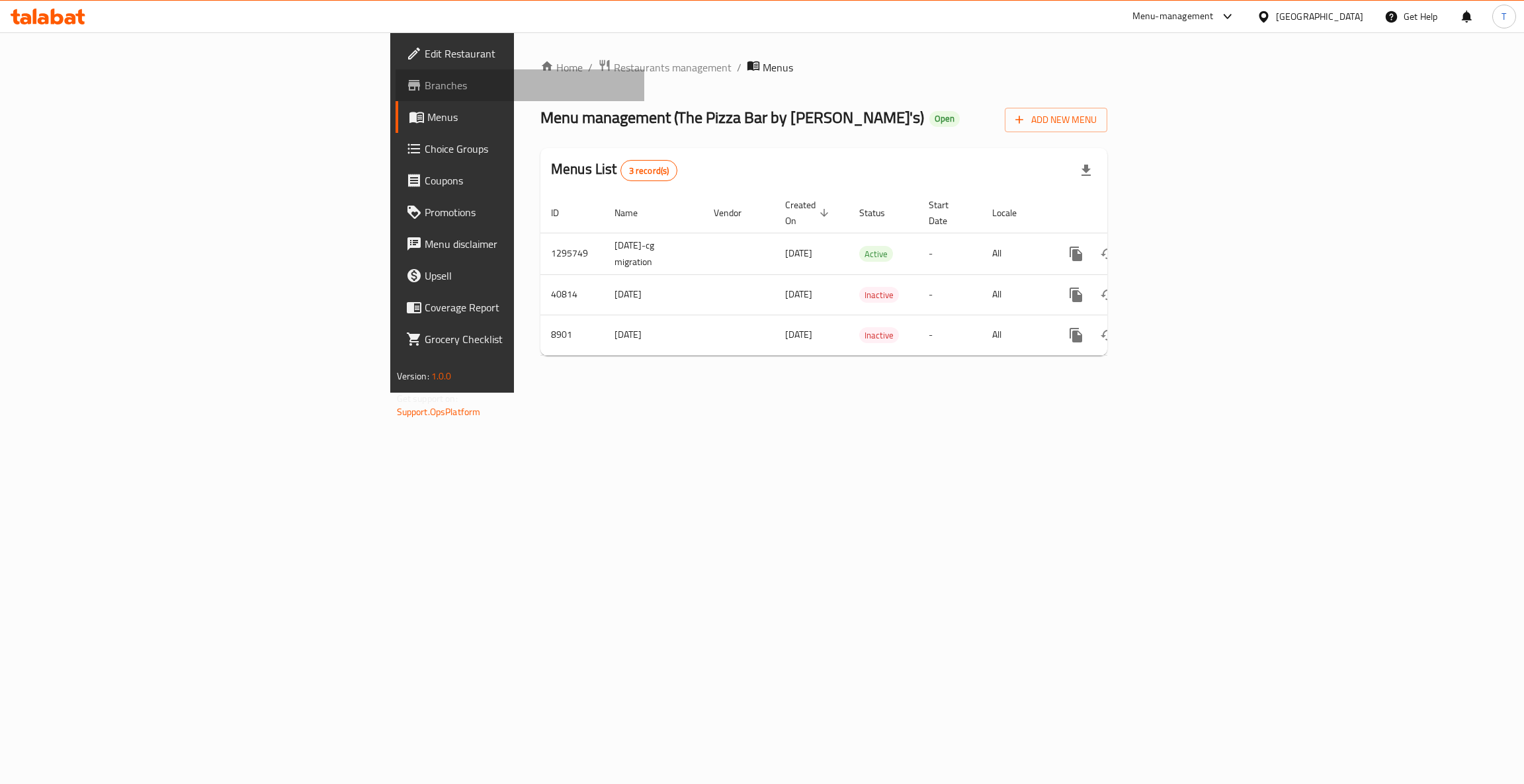
click at [424, 83] on span "Branches" at bounding box center [529, 85] width 209 height 16
